Goal: Information Seeking & Learning: Learn about a topic

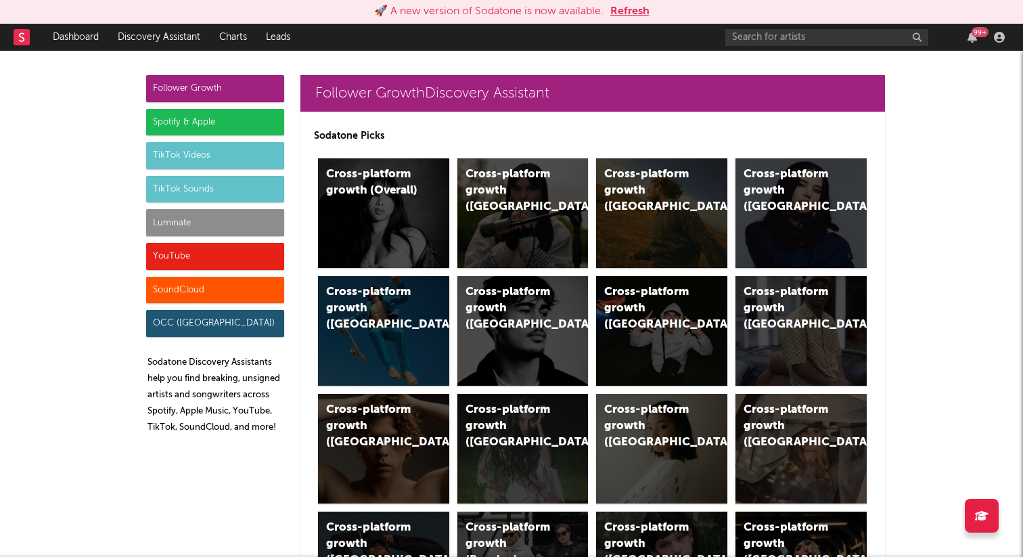
click at [631, 9] on button "Refresh" at bounding box center [629, 11] width 39 height 16
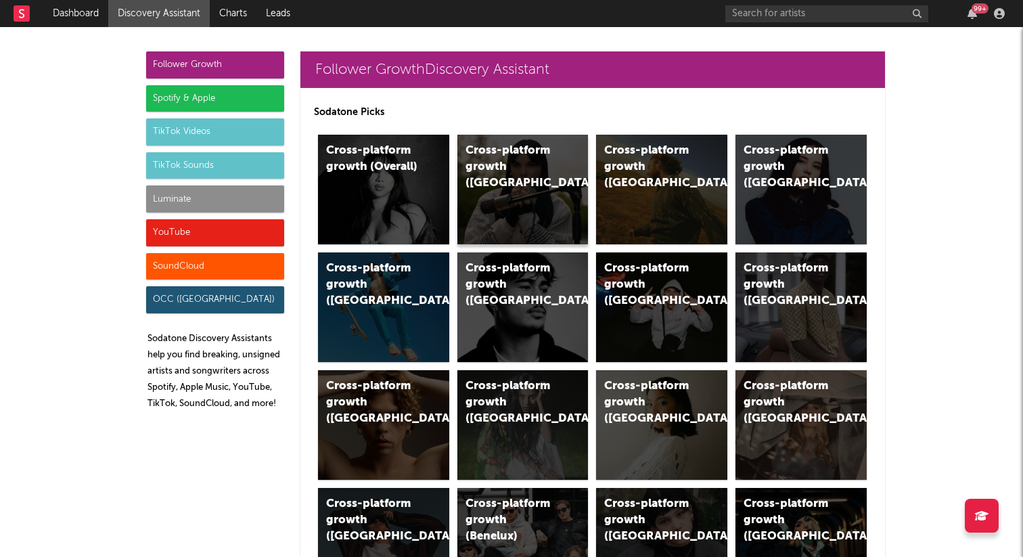
click at [498, 150] on div "Cross-platform growth ([GEOGRAPHIC_DATA])" at bounding box center [512, 167] width 92 height 49
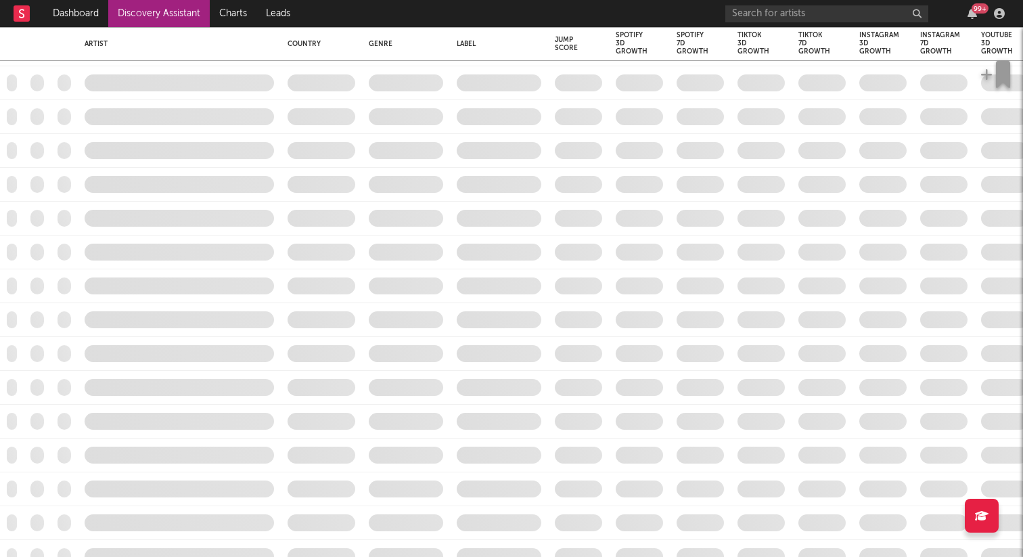
checkbox input "true"
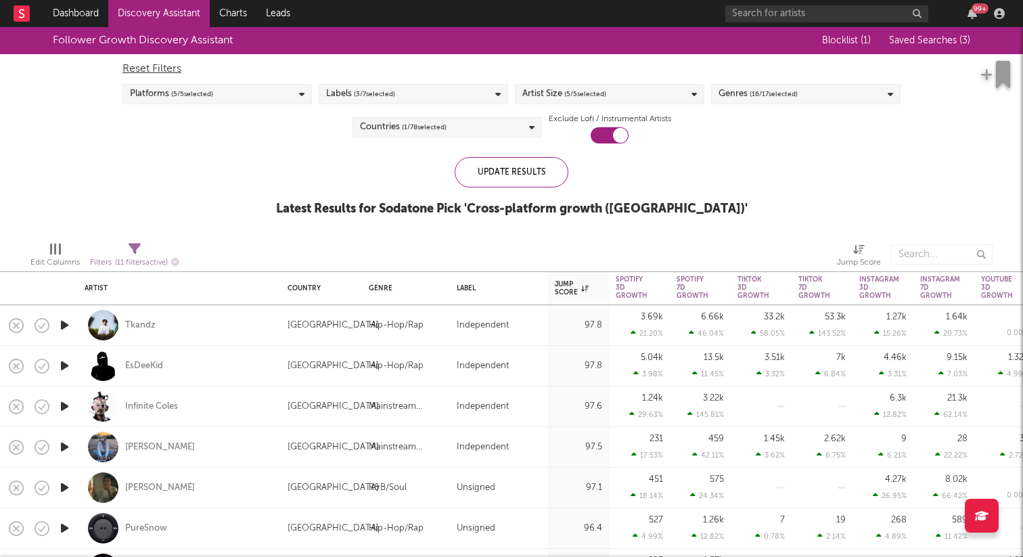
click at [58, 321] on icon "button" at bounding box center [65, 325] width 14 height 17
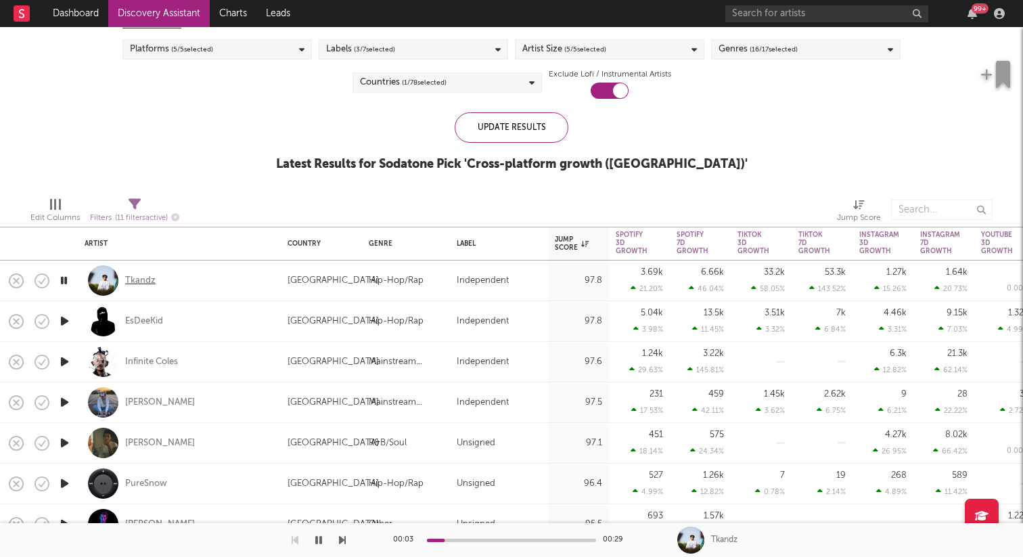
click at [144, 278] on div "Tkandz" at bounding box center [140, 281] width 30 height 12
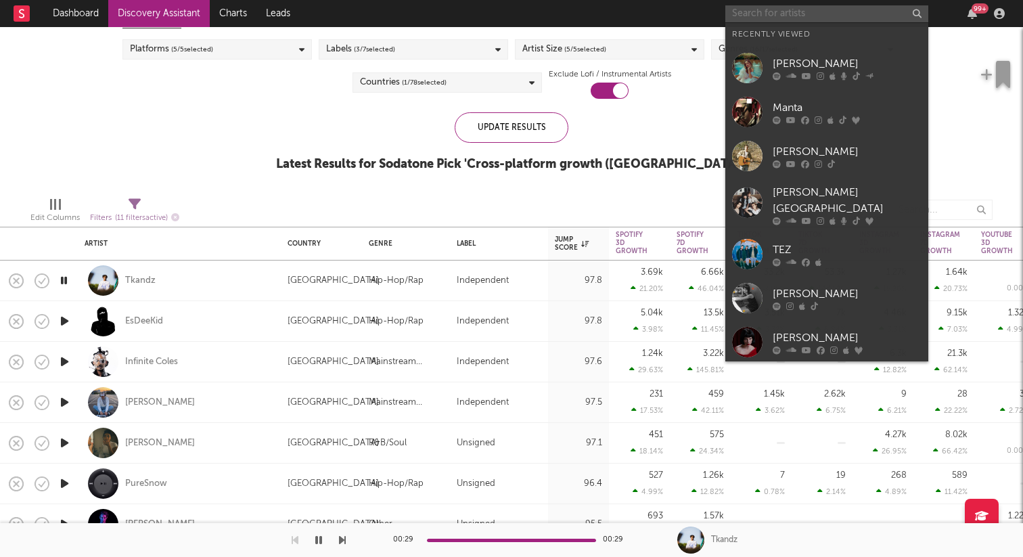
click at [814, 5] on input "text" at bounding box center [826, 13] width 203 height 17
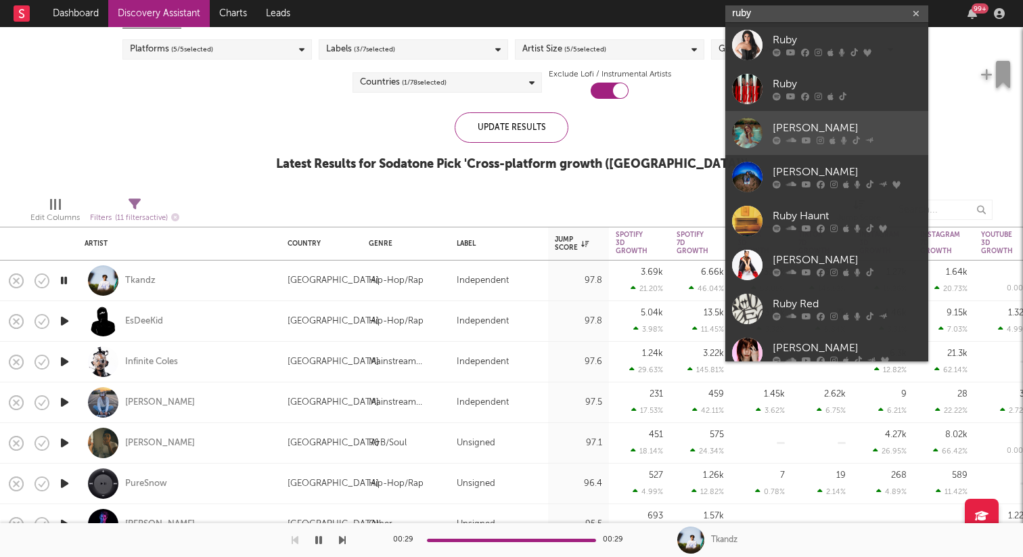
type input "ruby"
click at [840, 133] on div "[PERSON_NAME]" at bounding box center [847, 128] width 149 height 16
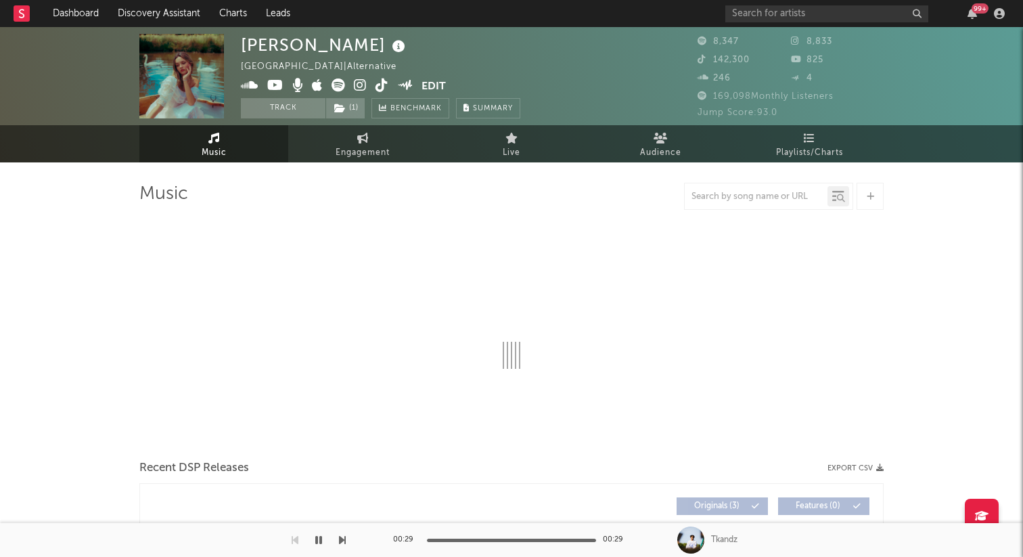
select select "1w"
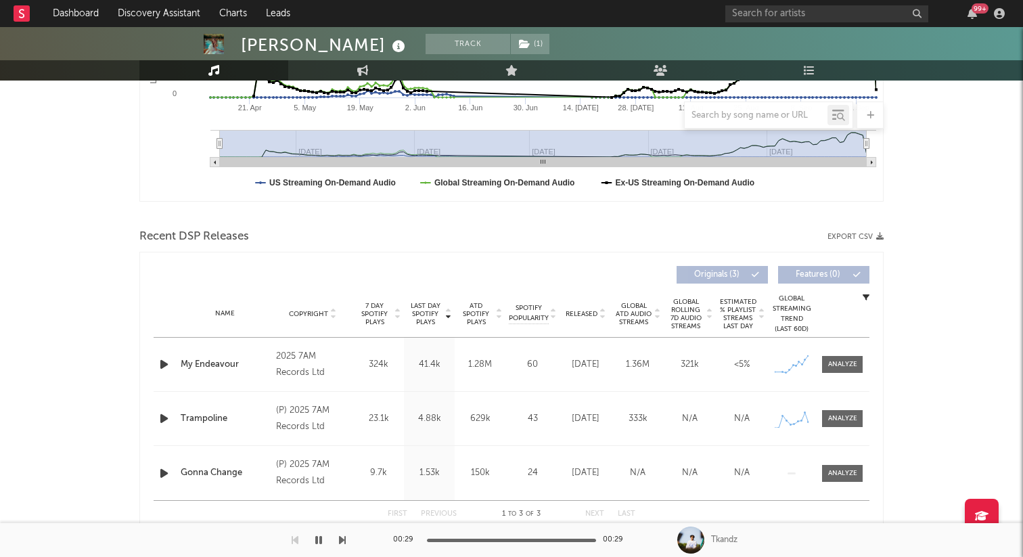
scroll to position [351, 0]
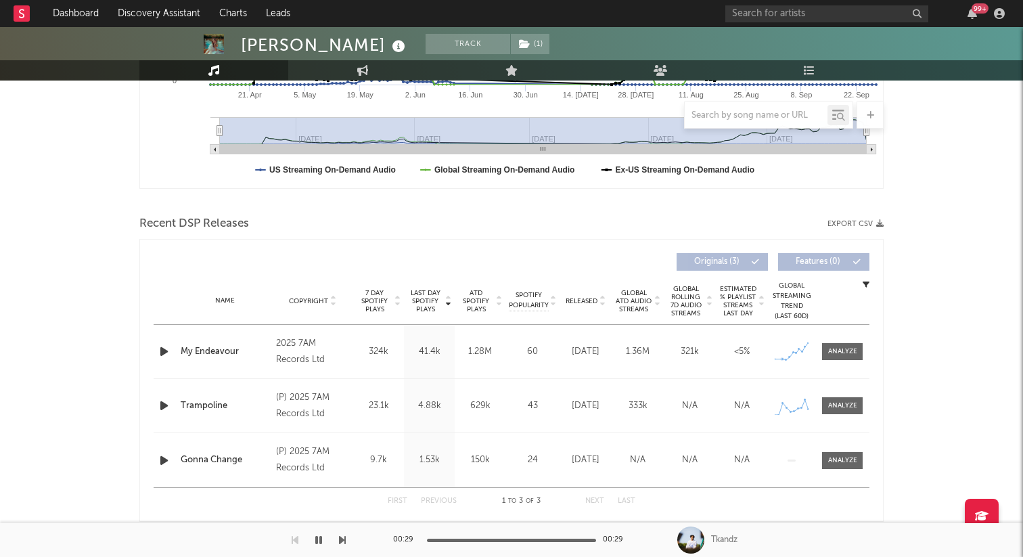
click at [380, 351] on div "324k" at bounding box center [379, 352] width 44 height 14
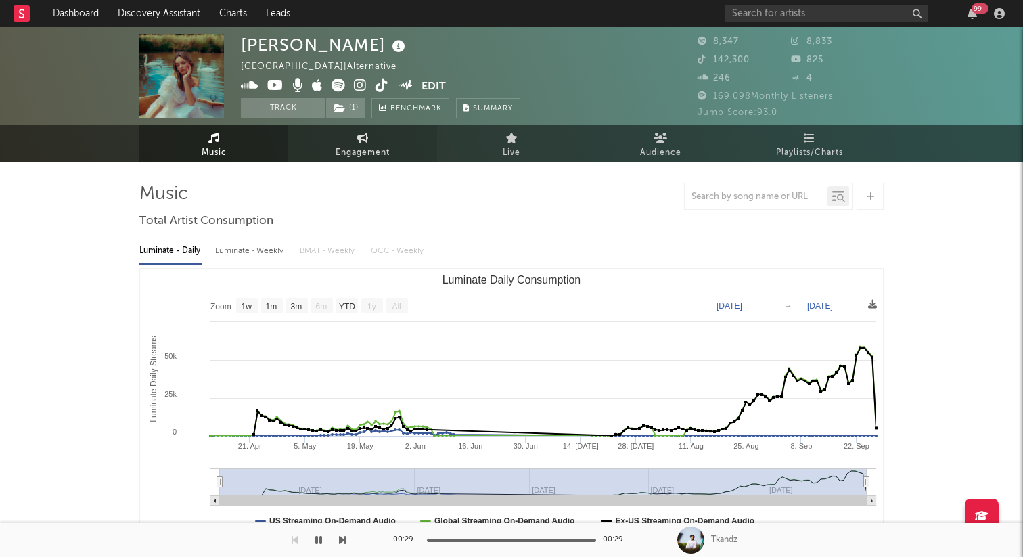
click at [355, 145] on span "Engagement" at bounding box center [363, 153] width 54 height 16
select select "1w"
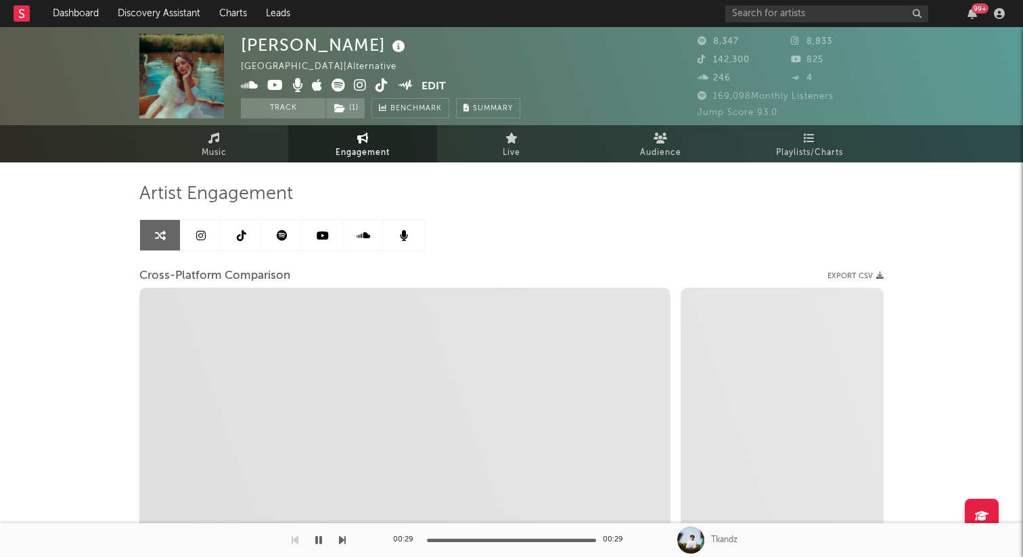
click at [242, 237] on icon at bounding box center [241, 235] width 9 height 11
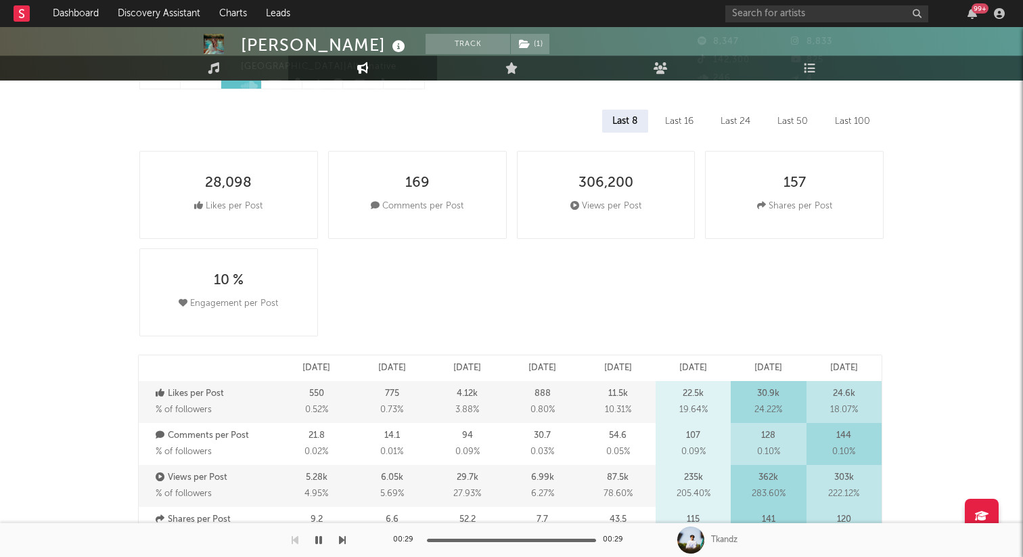
select select "6m"
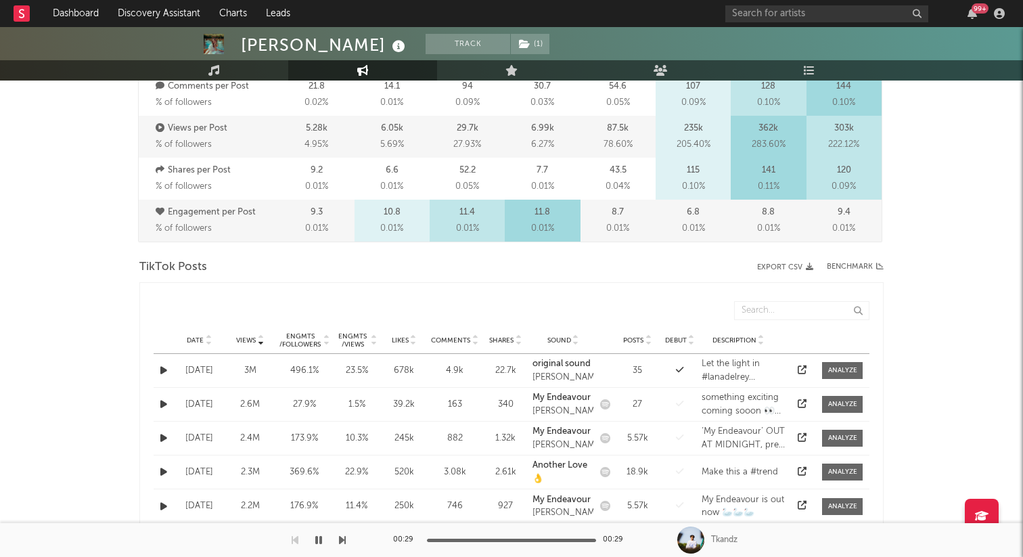
scroll to position [524, 0]
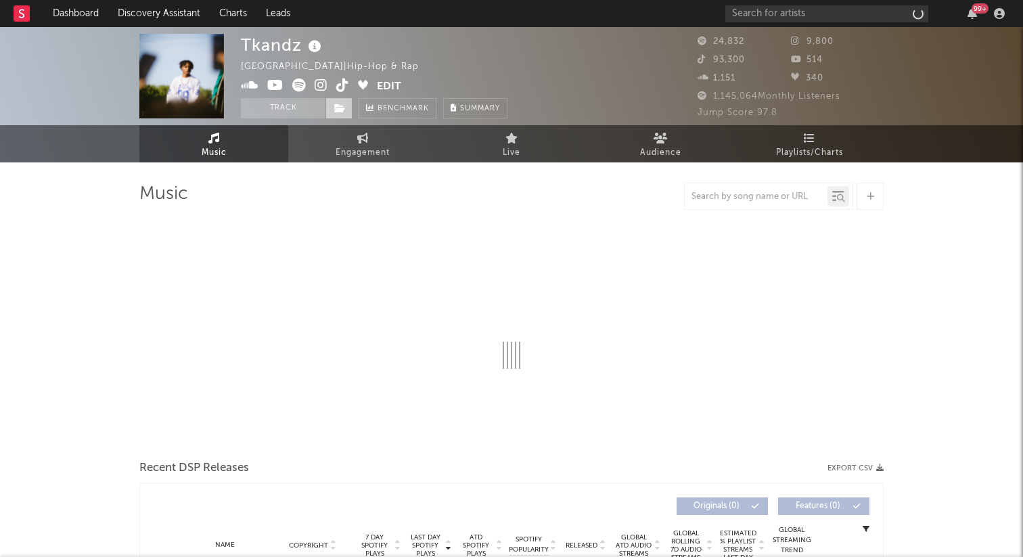
click at [341, 104] on icon at bounding box center [340, 108] width 12 height 9
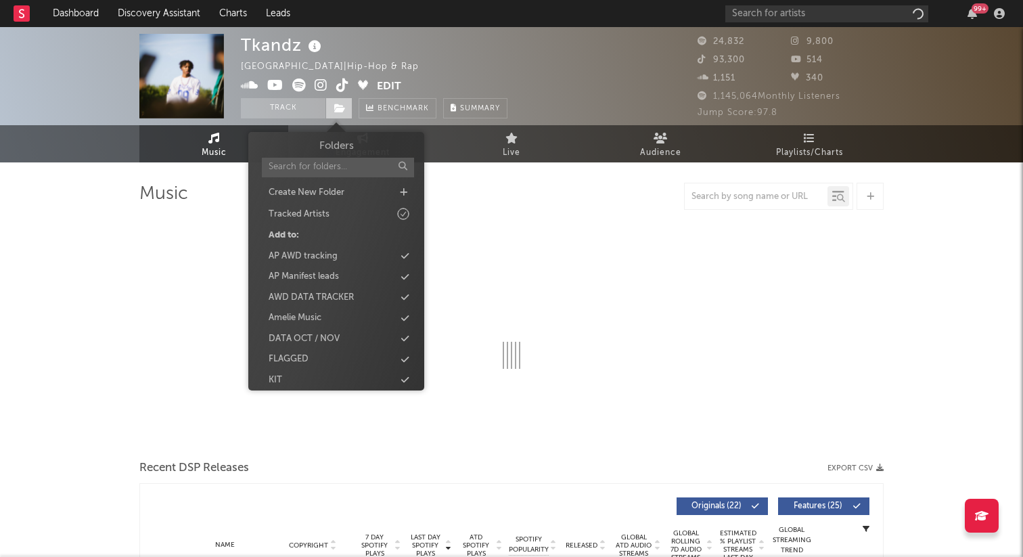
select select "6m"
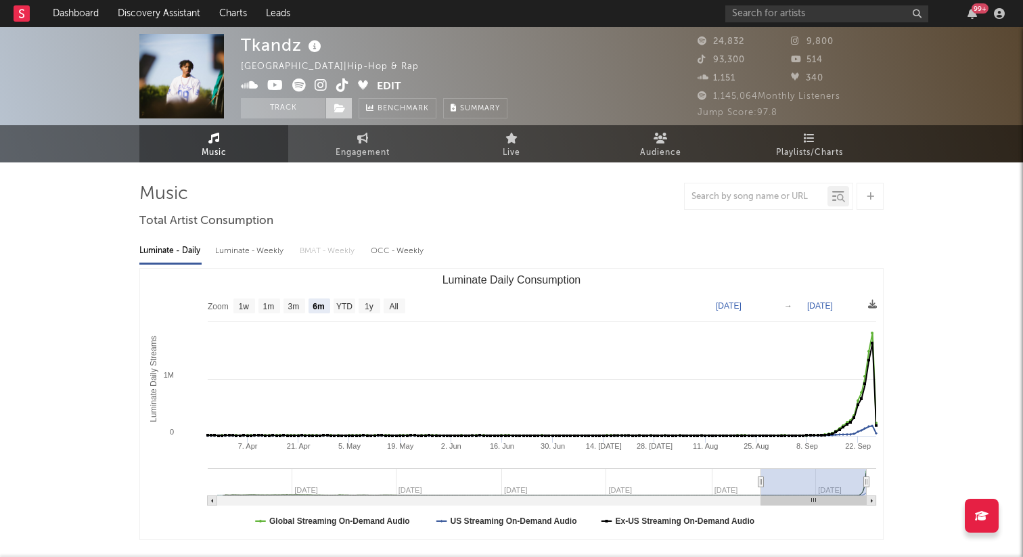
click at [341, 110] on icon at bounding box center [340, 108] width 12 height 9
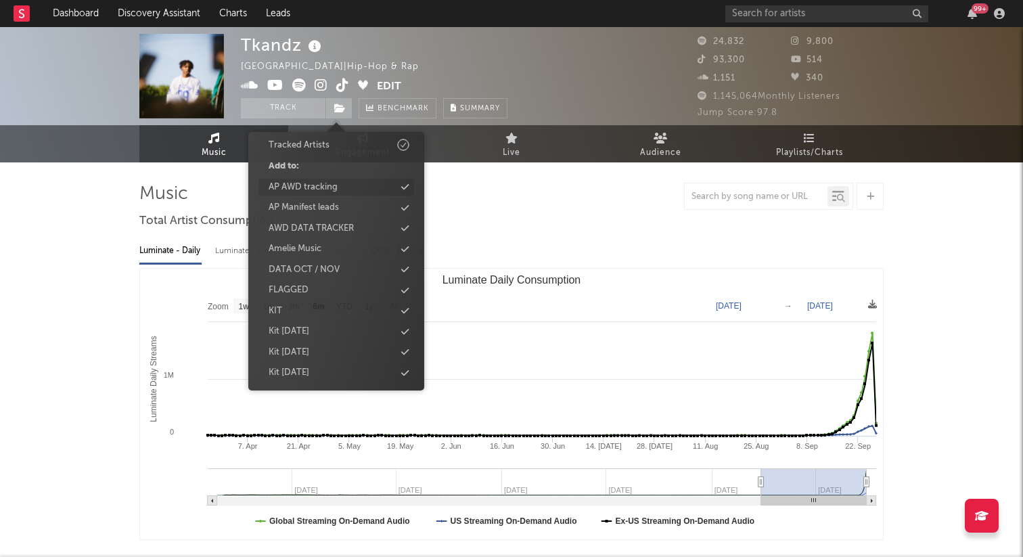
scroll to position [72, 0]
click at [328, 307] on div "KIT" at bounding box center [336, 308] width 156 height 18
